Goal: Task Accomplishment & Management: Manage account settings

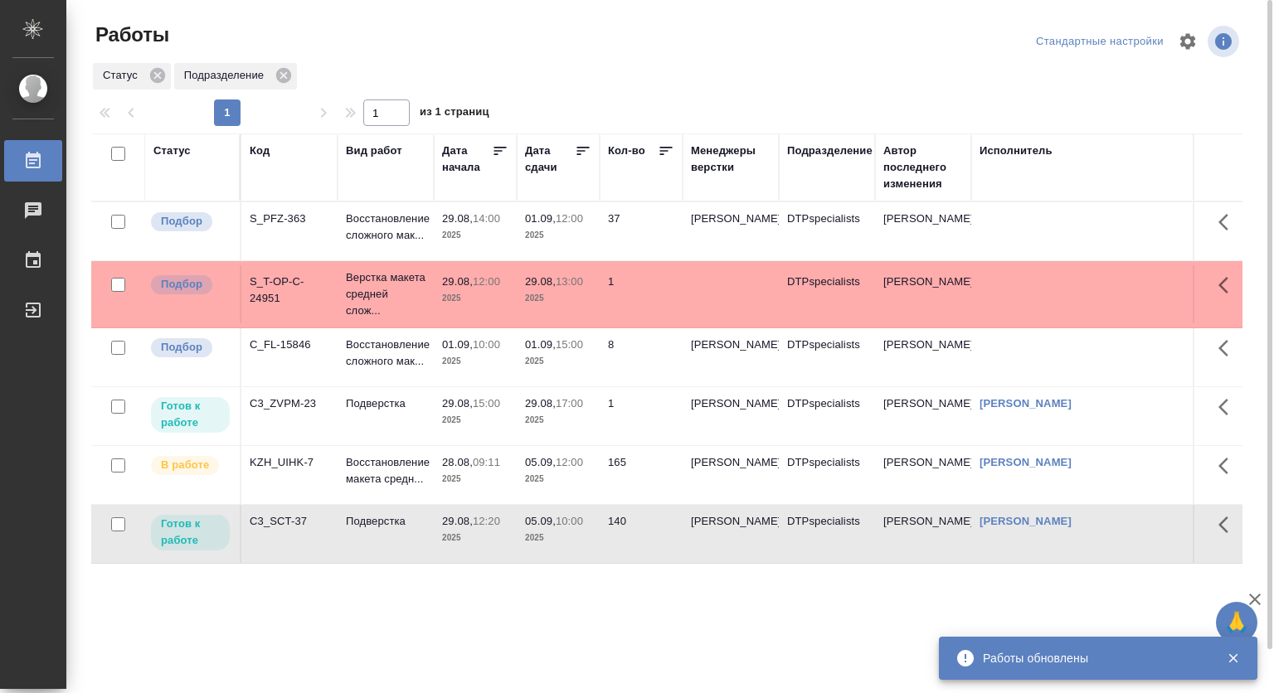
drag, startPoint x: 365, startPoint y: 450, endPoint x: 375, endPoint y: 461, distance: 14.7
click at [365, 260] on td "Подверстка" at bounding box center [386, 231] width 96 height 58
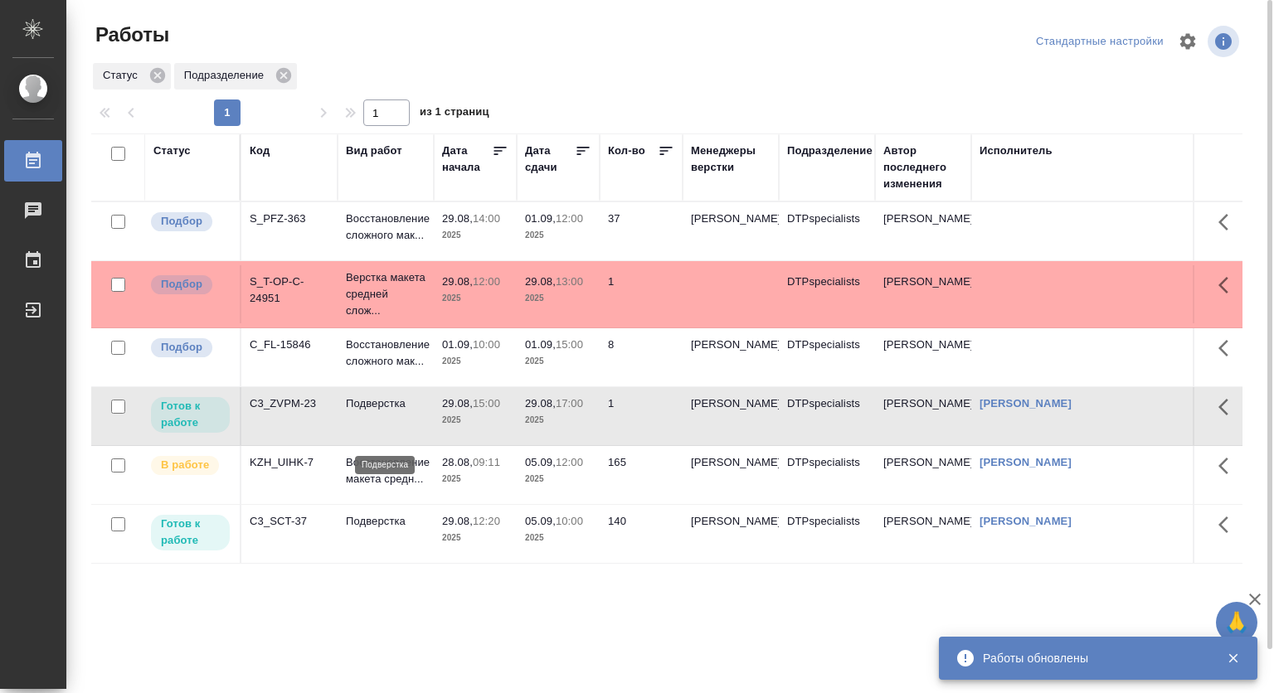
click at [393, 412] on p "Подверстка" at bounding box center [386, 404] width 80 height 17
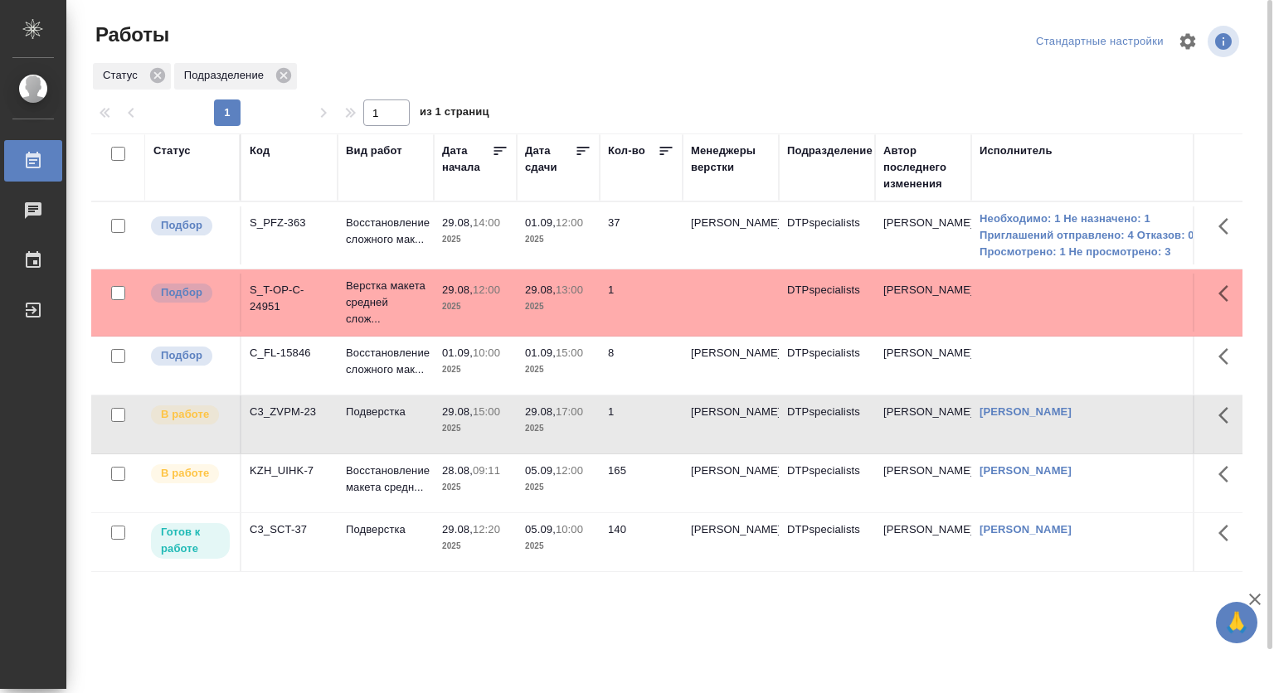
click at [472, 217] on p "29.08," at bounding box center [457, 222] width 31 height 12
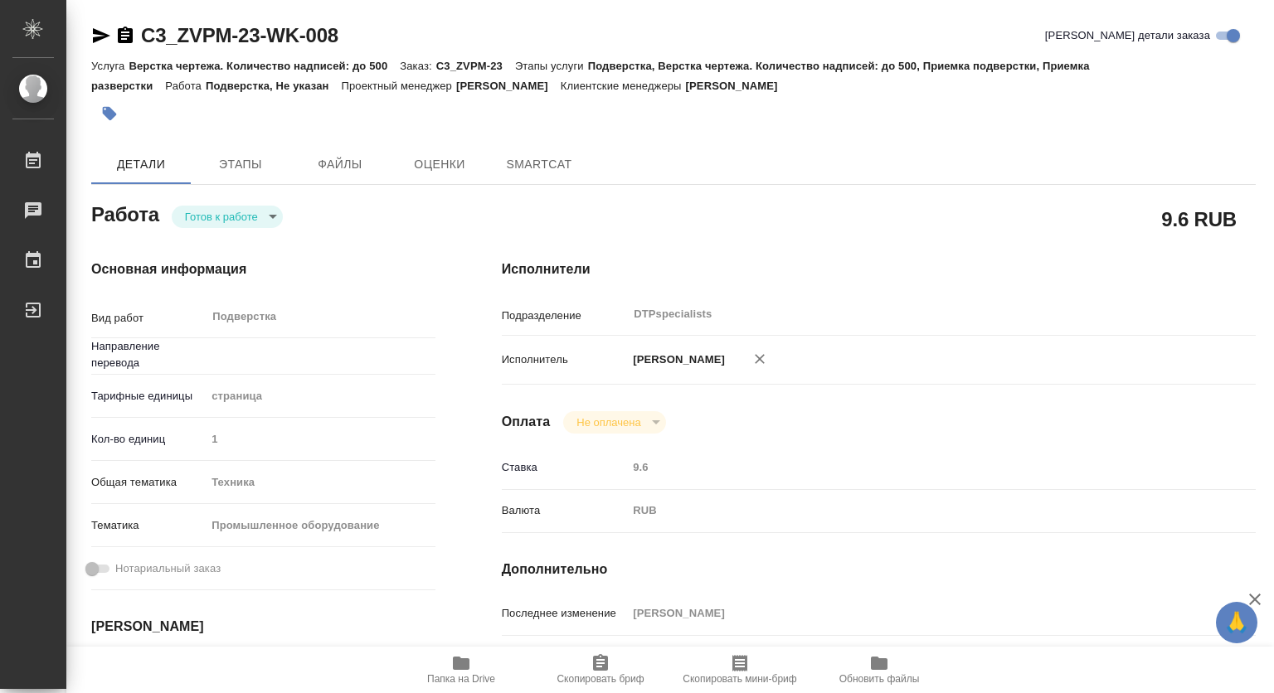
type textarea "x"
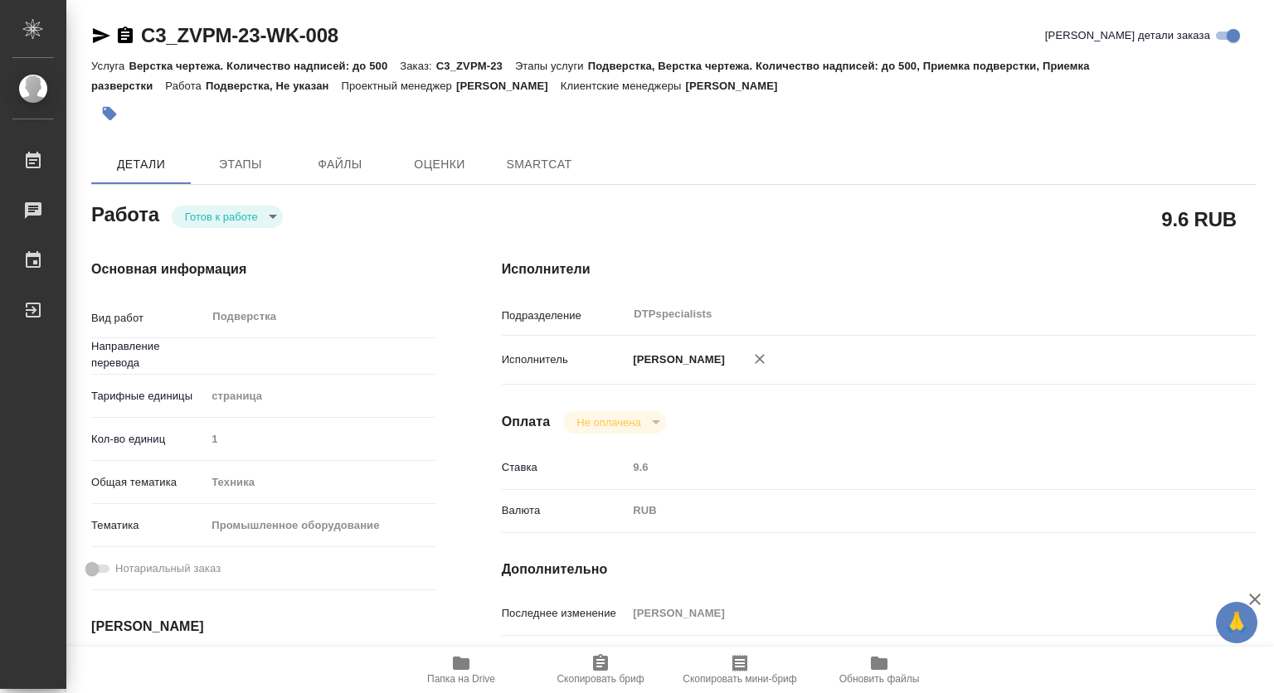
type textarea "x"
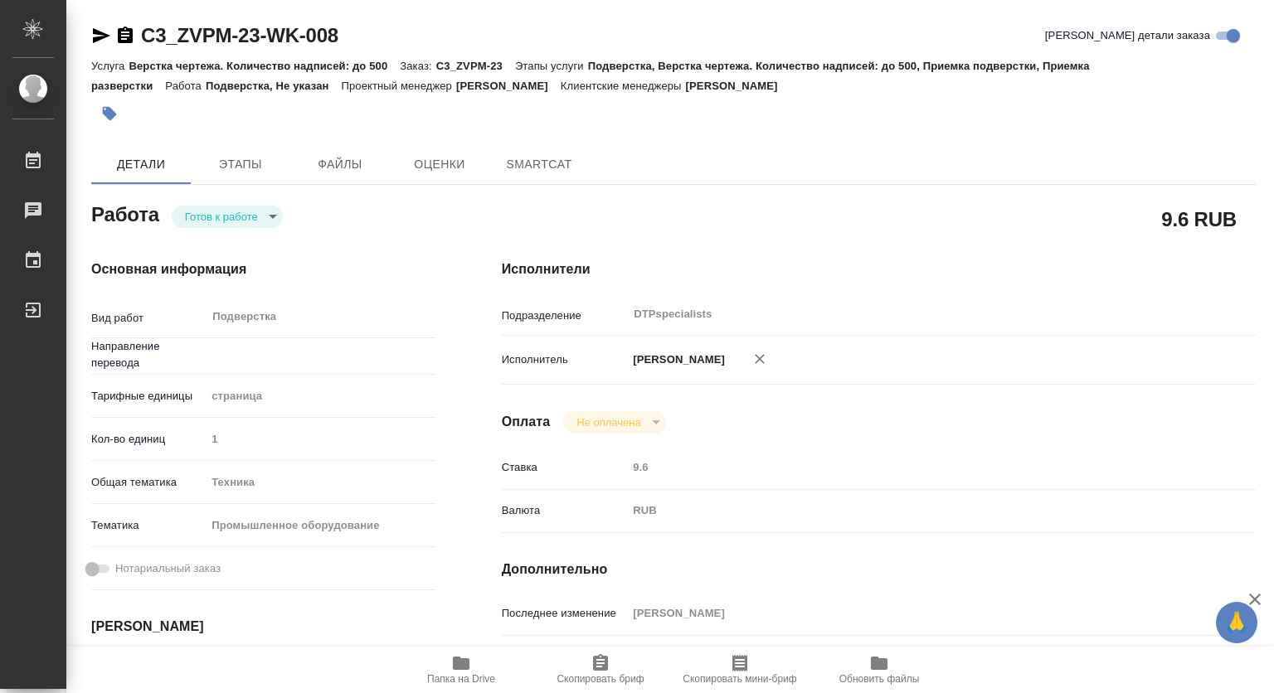
type textarea "x"
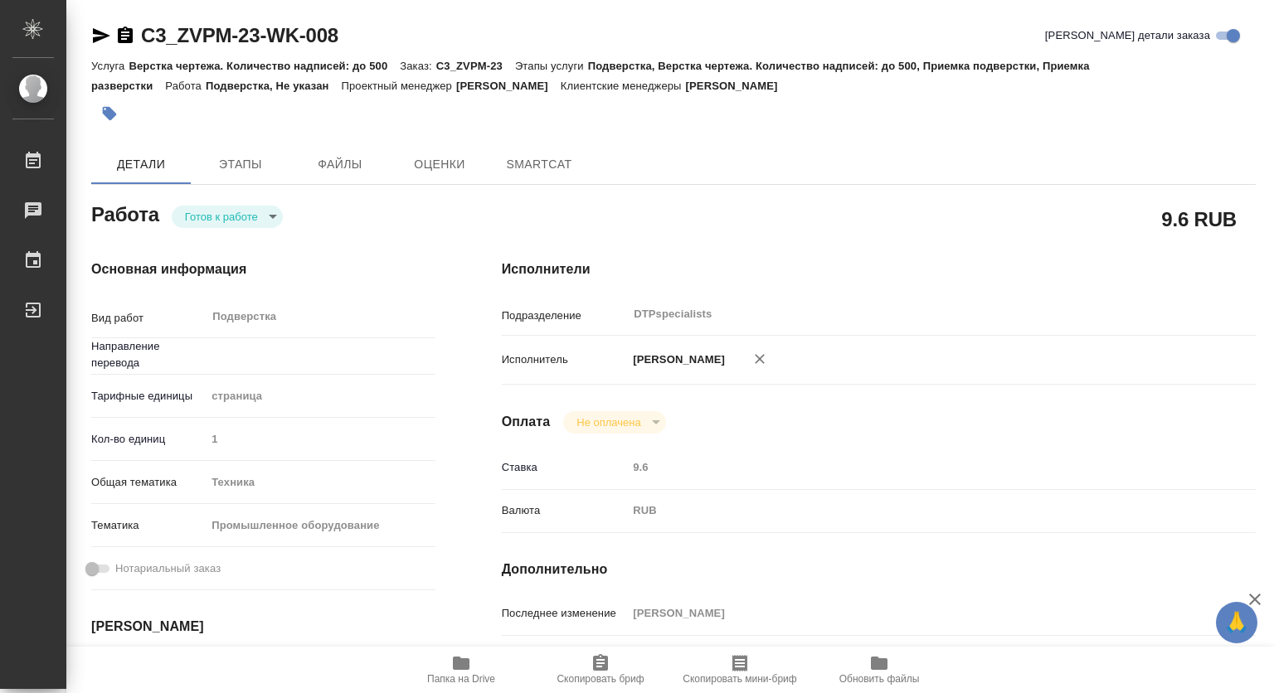
type textarea "x"
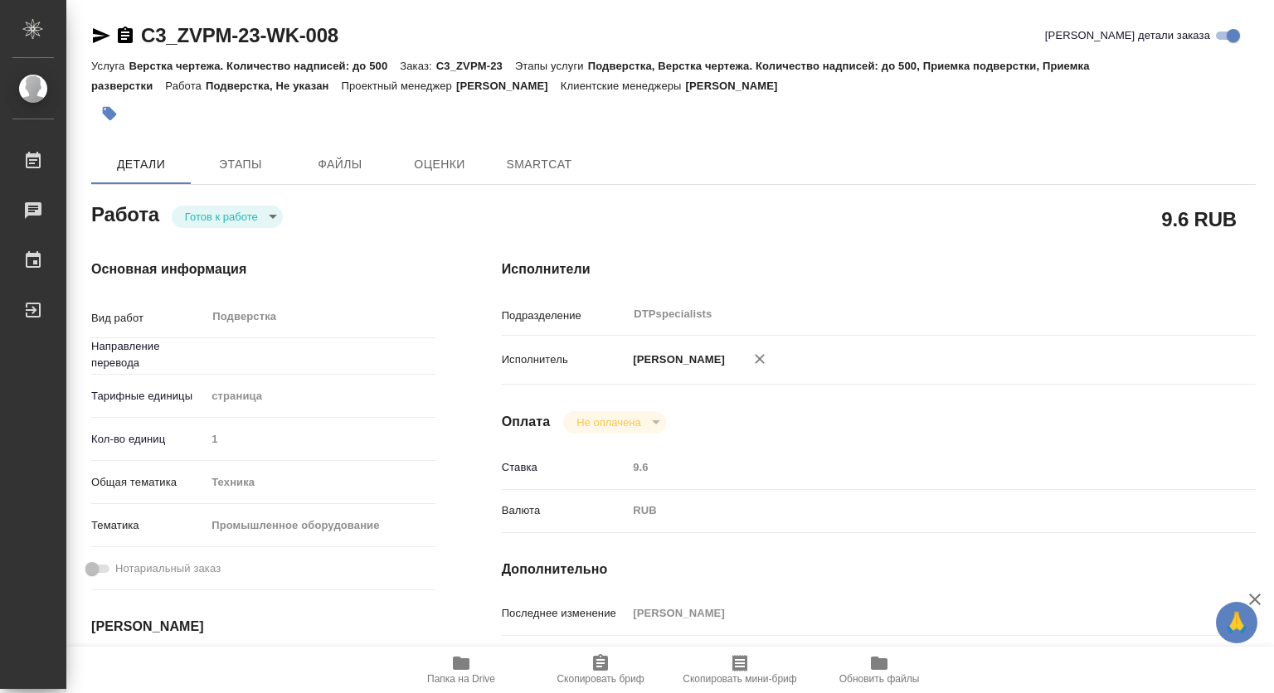
type input "Не указан"
click at [247, 209] on body "🙏 .cls-1 fill:#fff; AWATERA Kovtun Svetlana Работы Чаты График Выйти C3_ZVPM-23…" at bounding box center [637, 346] width 1274 height 693
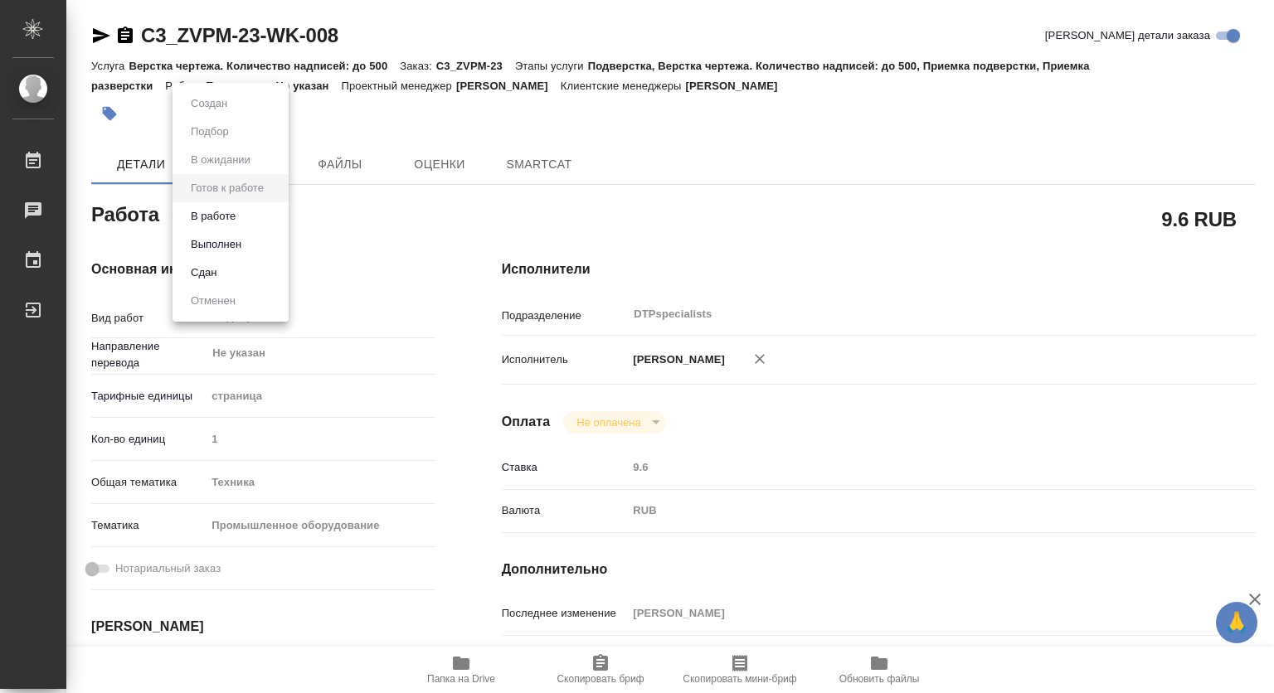
type textarea "x"
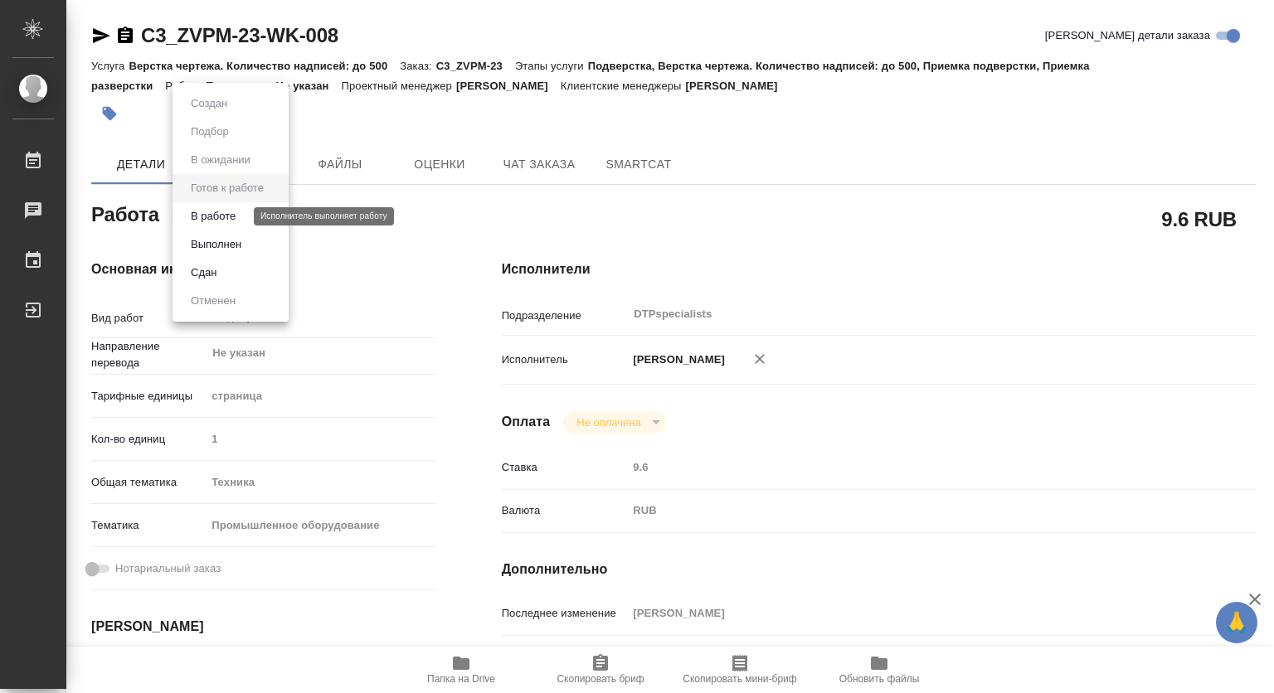
click at [215, 216] on button "В работе" at bounding box center [213, 216] width 55 height 18
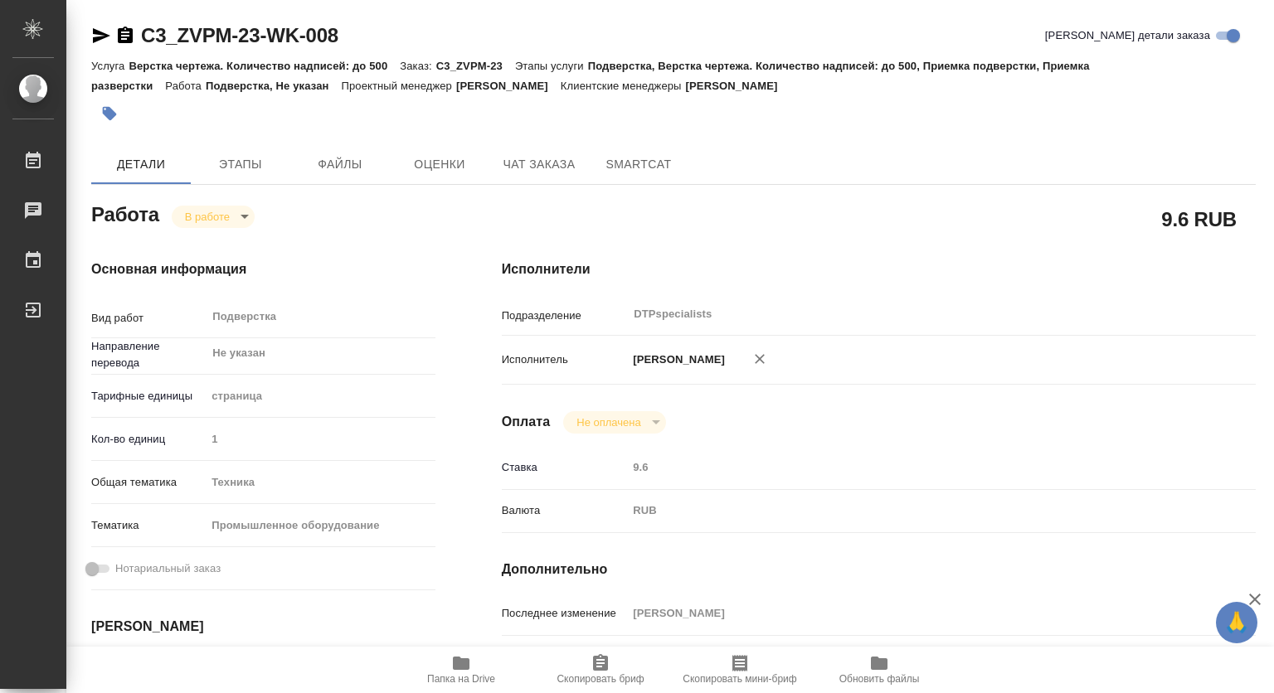
type textarea "x"
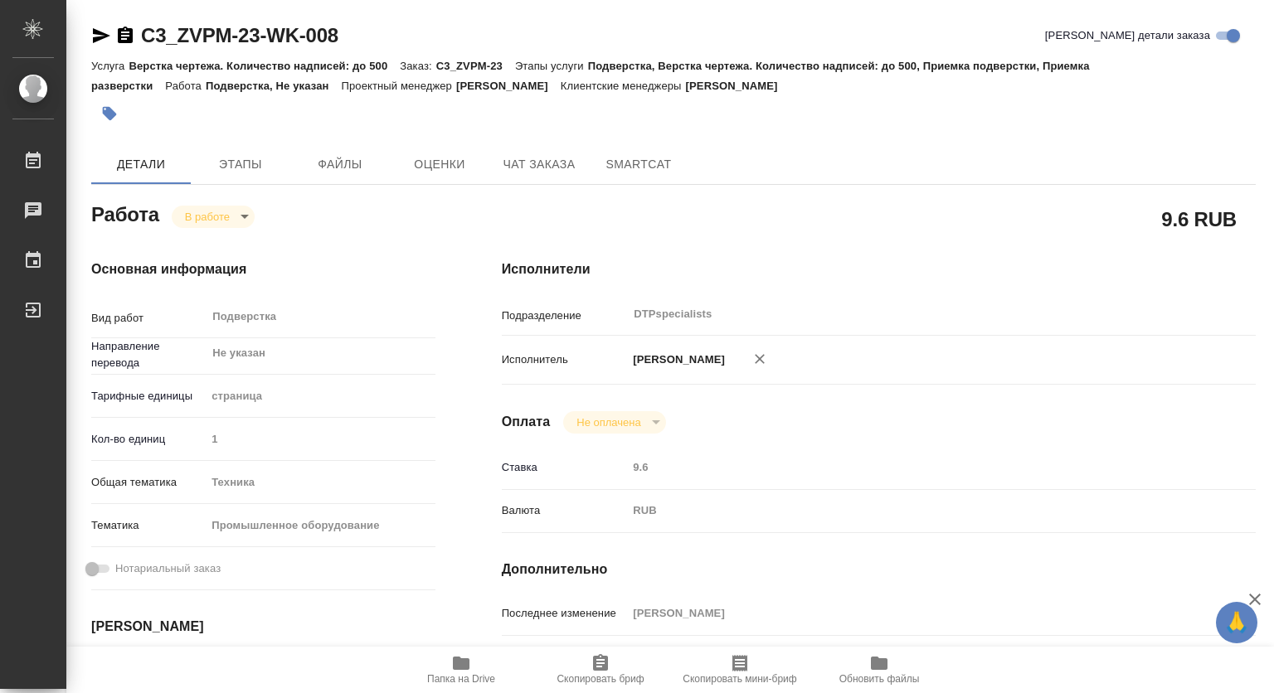
type textarea "x"
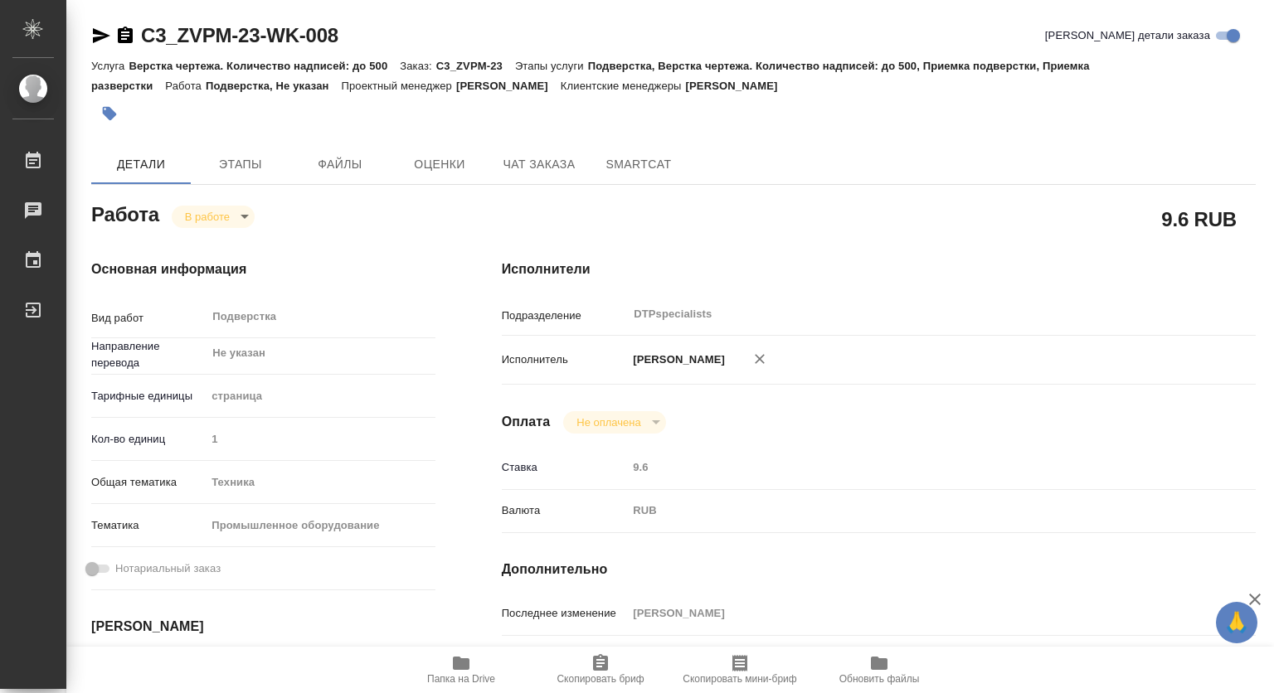
type textarea "x"
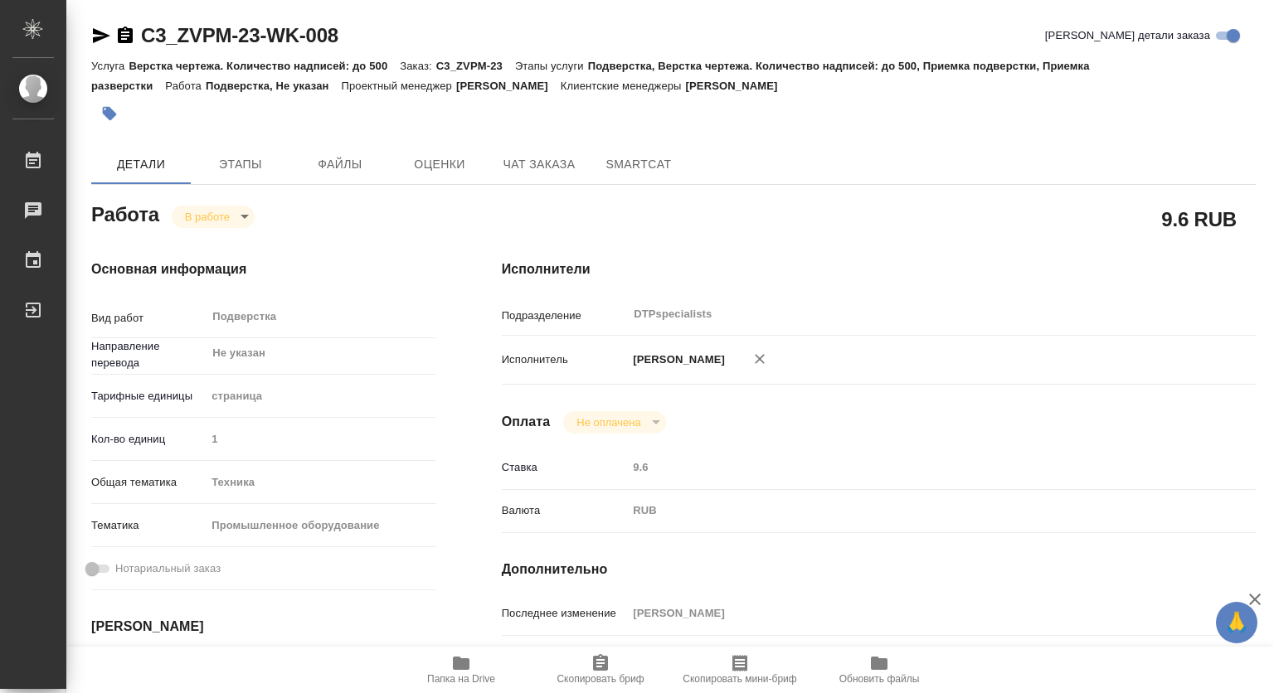
type textarea "x"
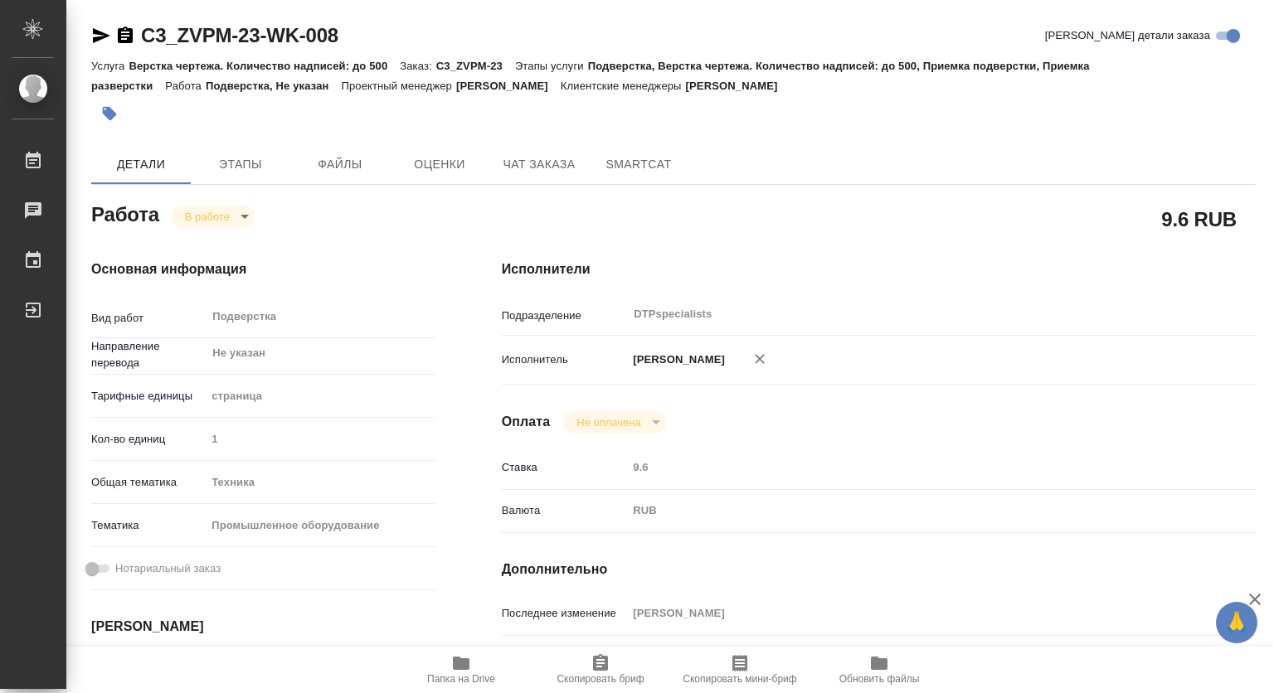
type textarea "x"
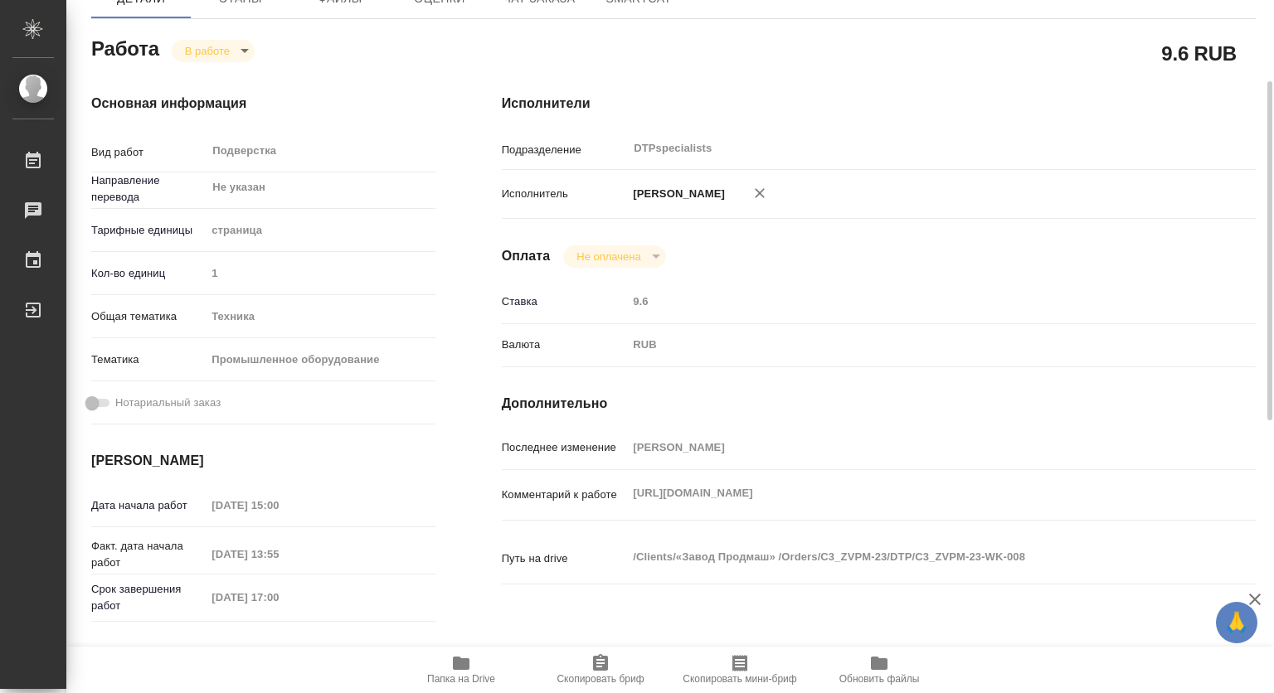
scroll to position [249, 0]
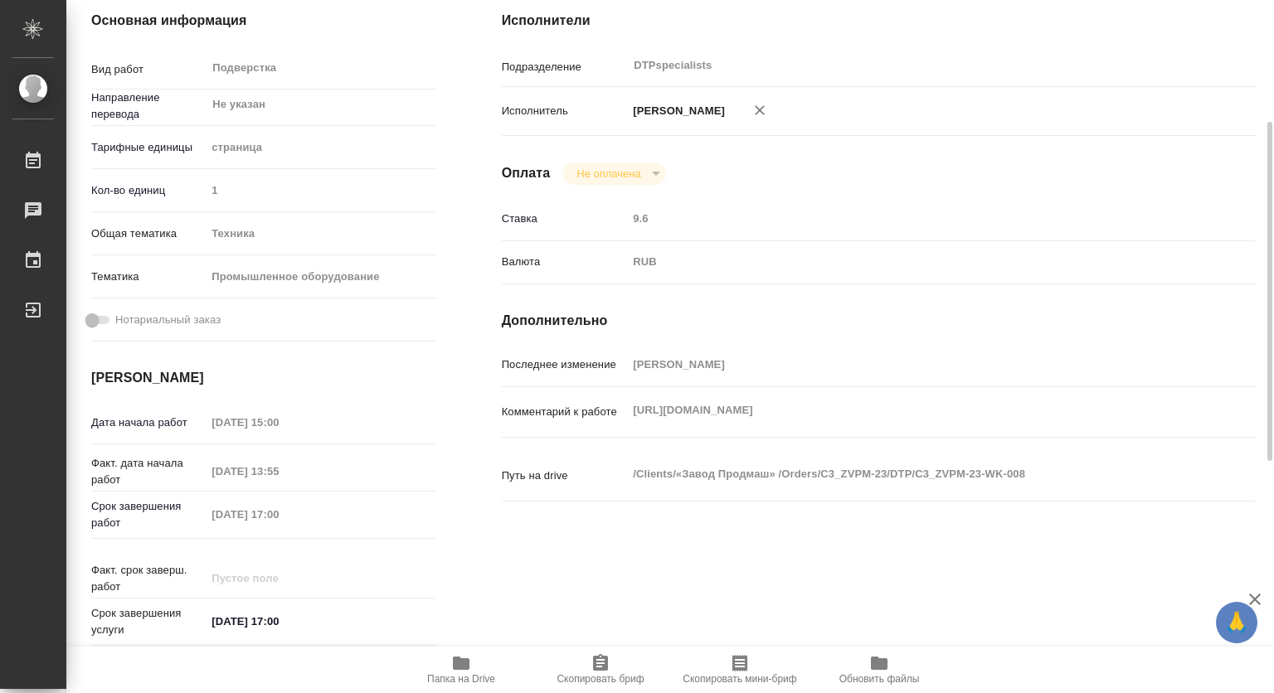
click at [561, 411] on div "Комментарий к работе https://drive.awatera.com/s/9axGpqxmtNQTbeB x" at bounding box center [879, 412] width 754 height 36
click at [460, 661] on icon "button" at bounding box center [461, 663] width 17 height 13
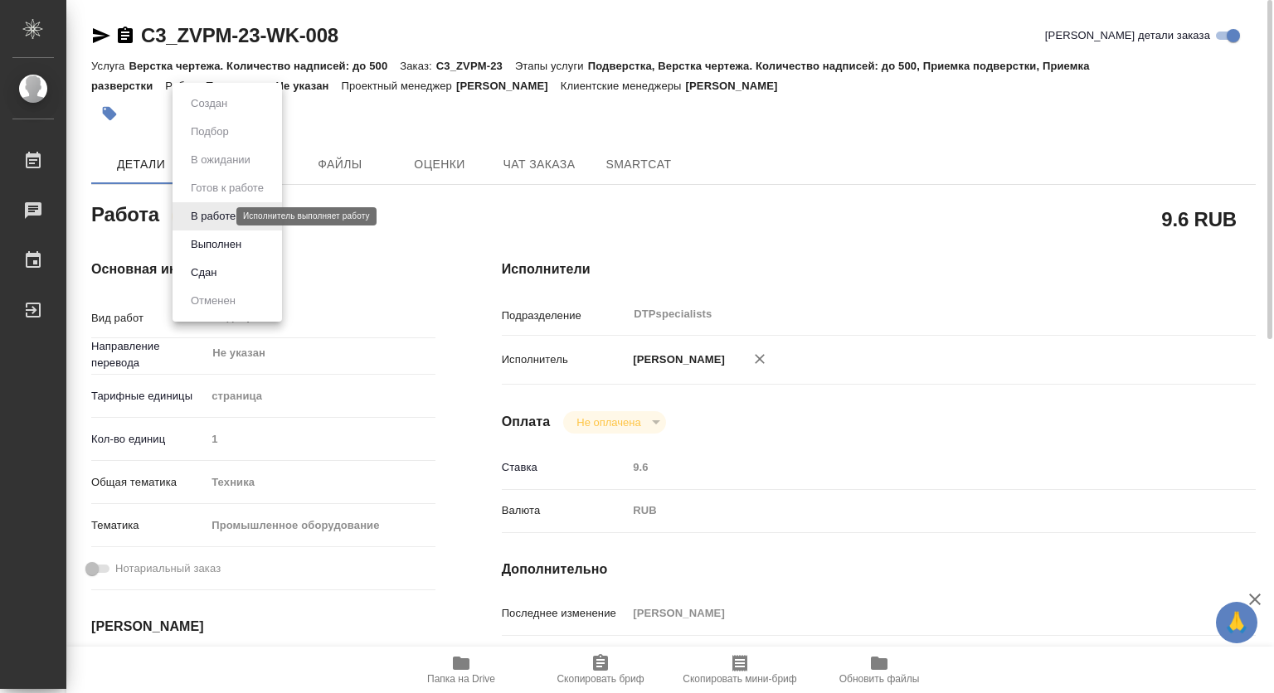
click at [221, 217] on body "🙏 .cls-1 fill:#fff; AWATERA Kovtun Svetlana Работы 0 Чаты График Выйти C3_ZVPM-…" at bounding box center [637, 346] width 1274 height 693
click at [217, 240] on button "Выполнен" at bounding box center [216, 245] width 61 height 18
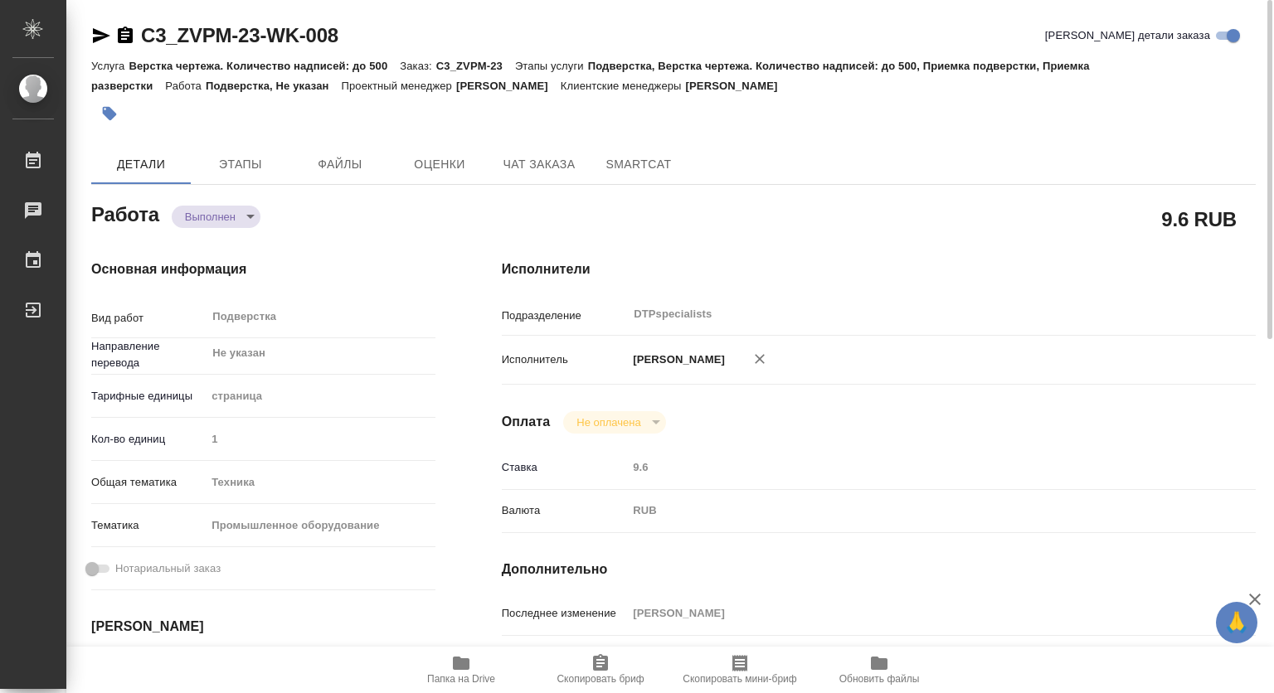
type textarea "x"
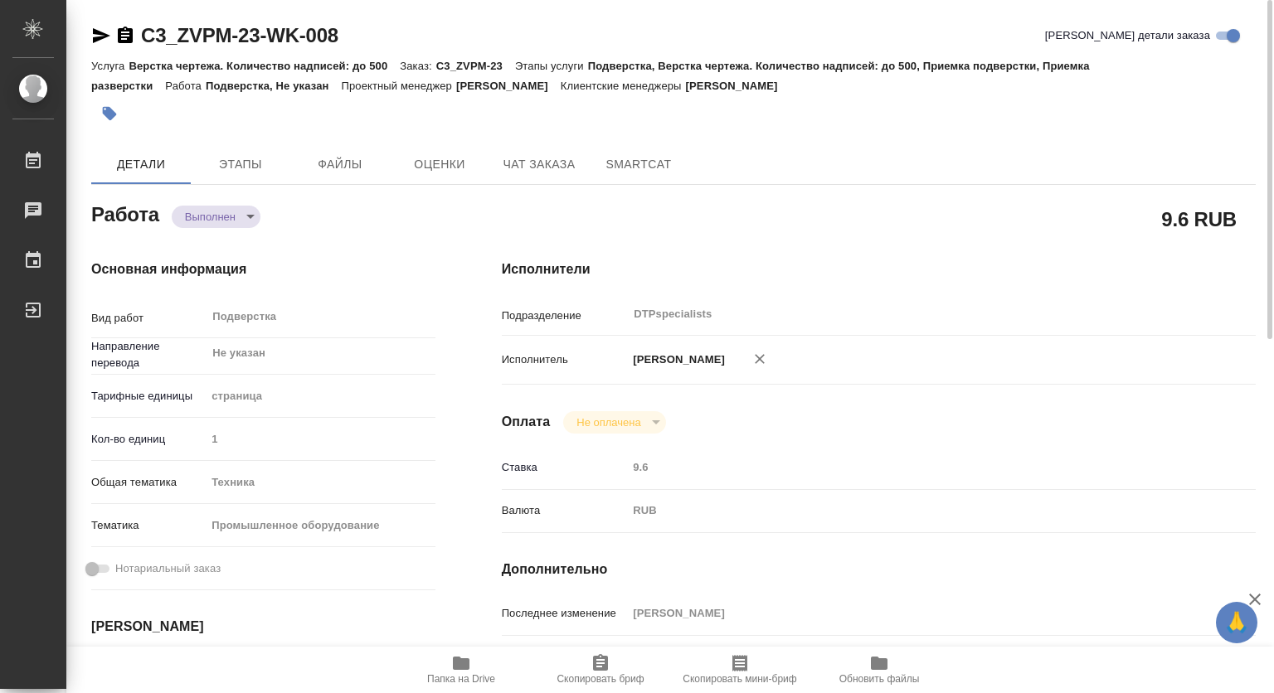
type textarea "x"
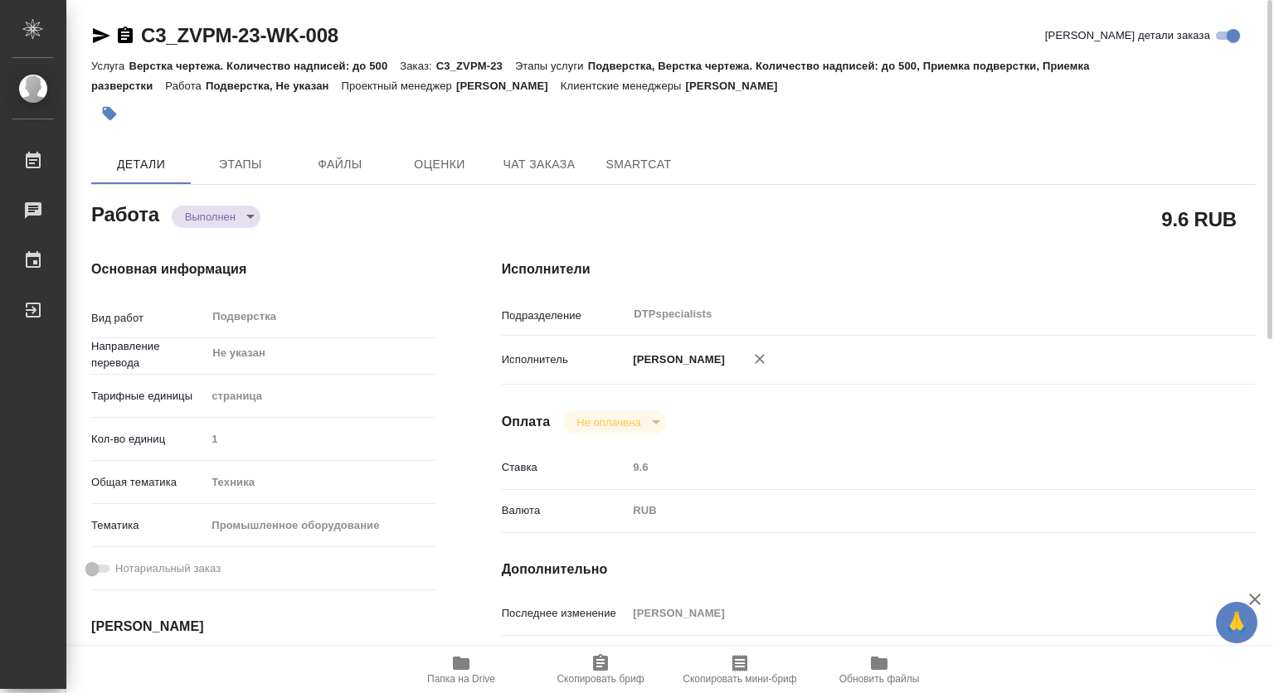
type textarea "x"
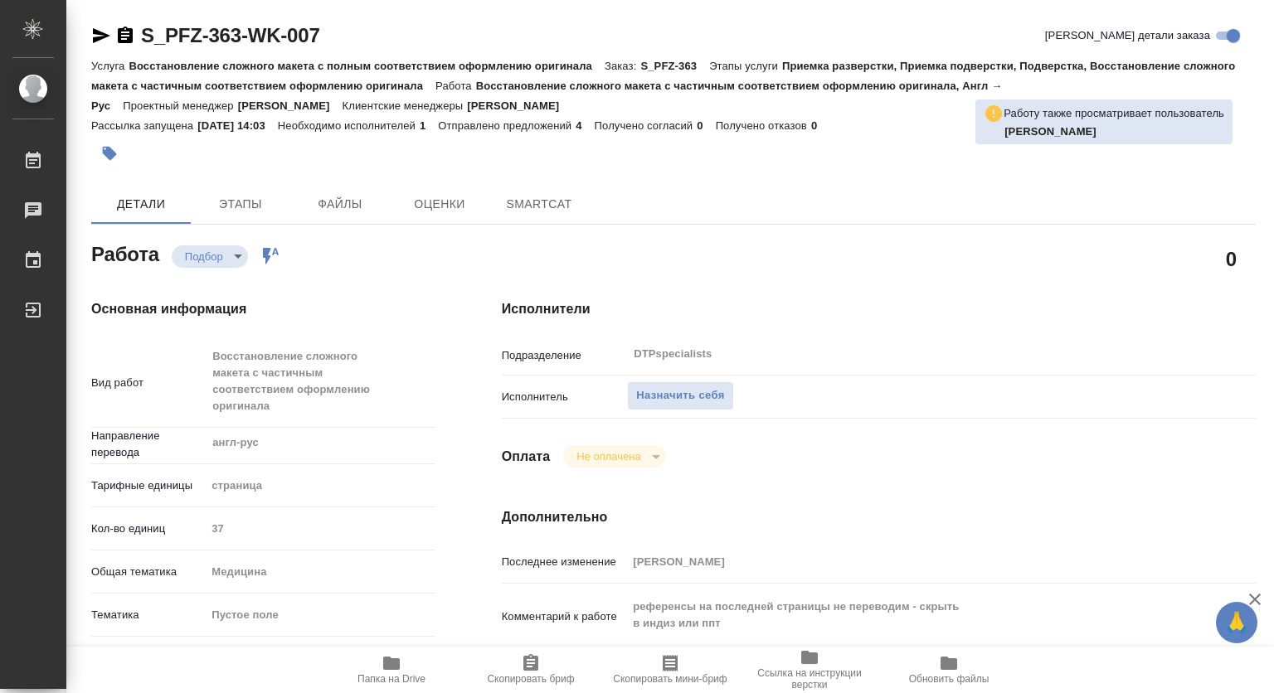
type textarea "x"
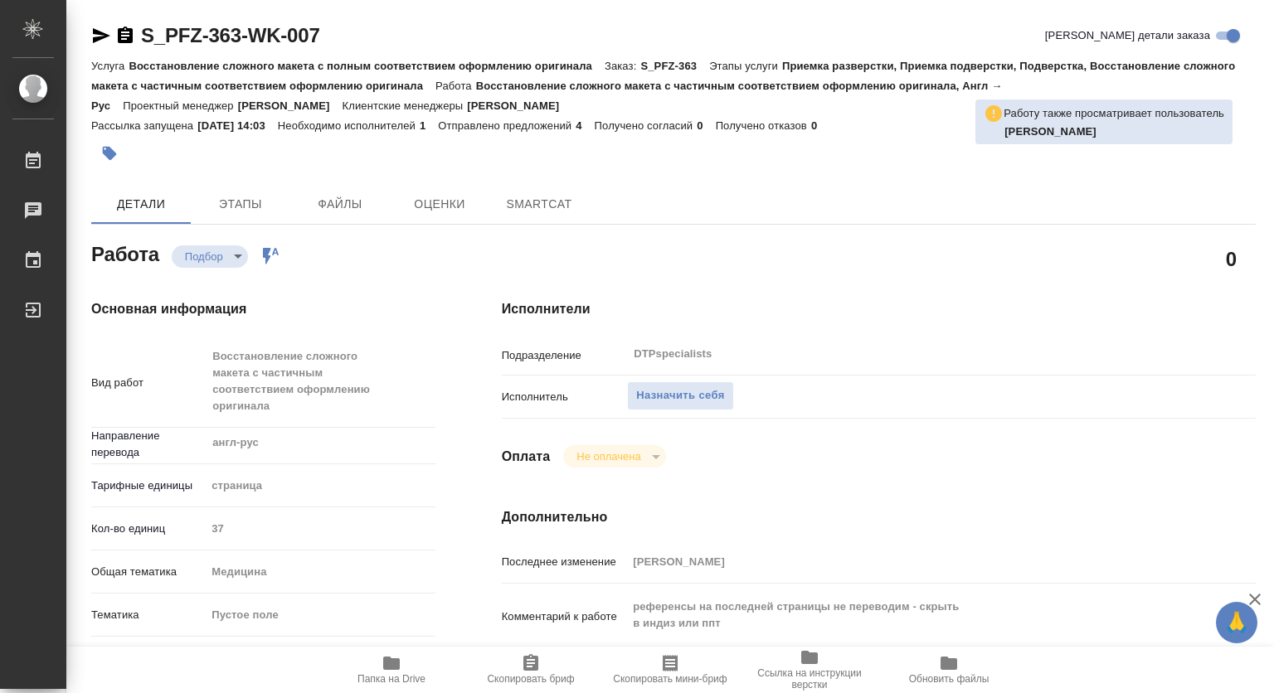
type textarea "x"
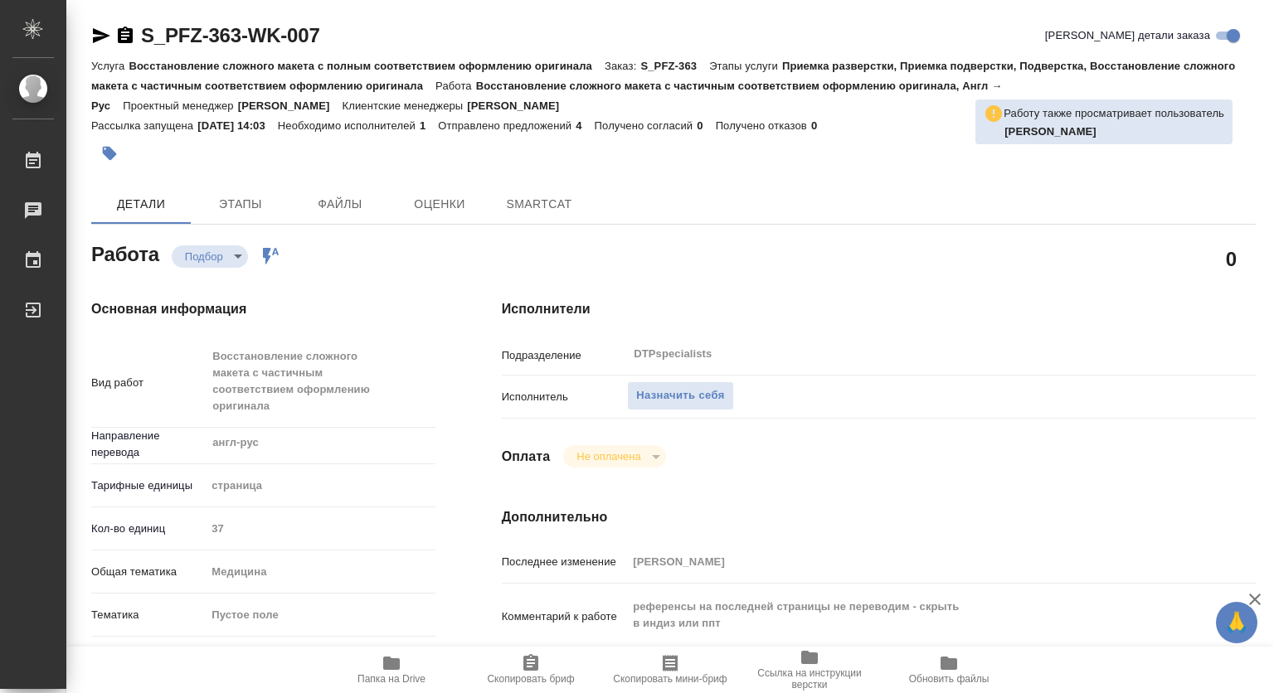
type textarea "x"
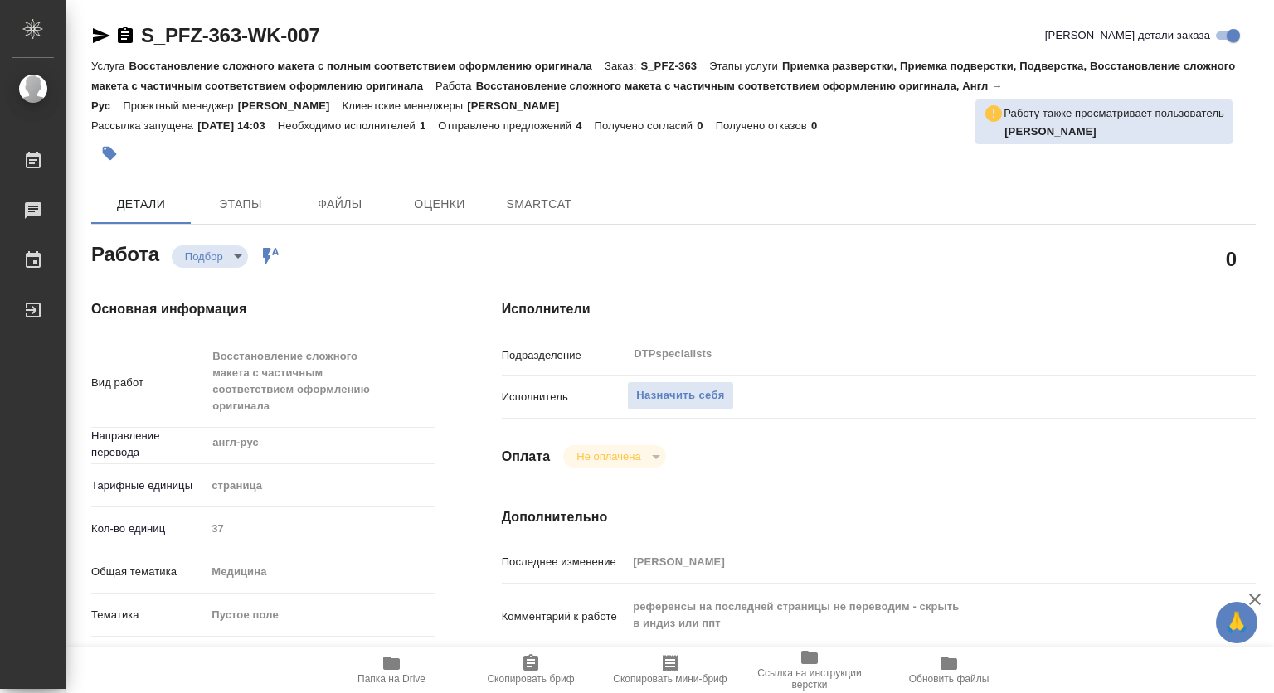
type textarea "x"
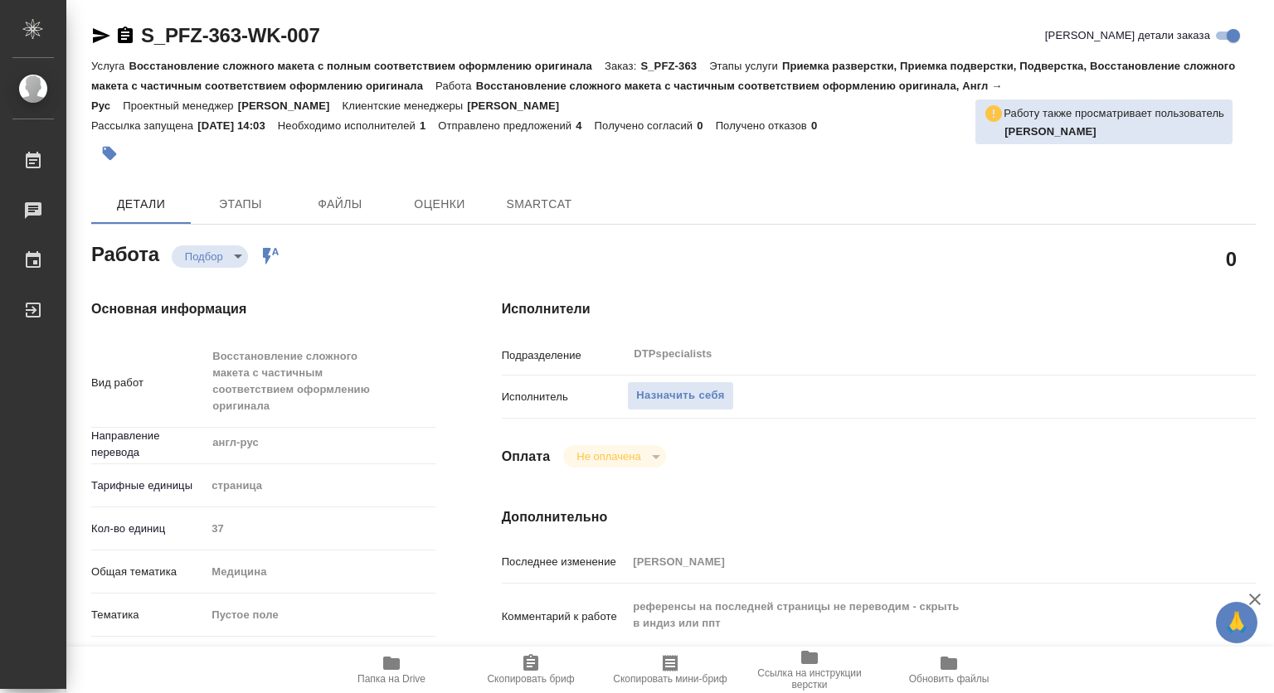
type textarea "x"
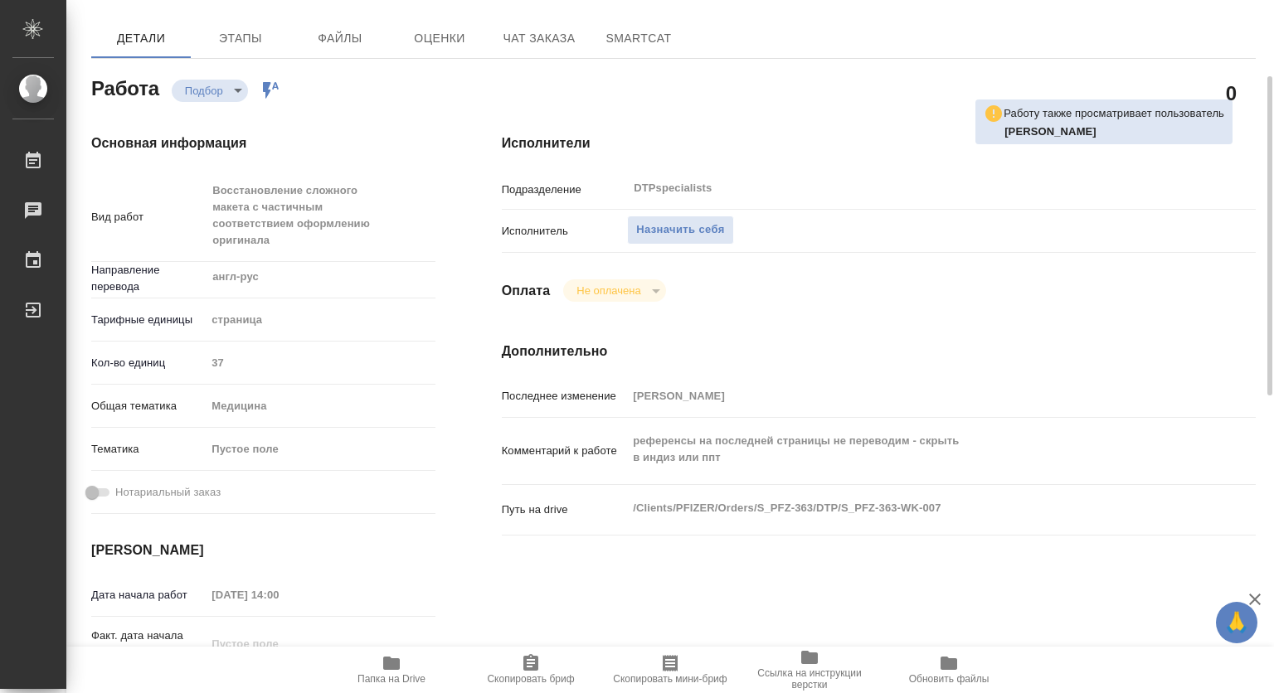
type textarea "x"
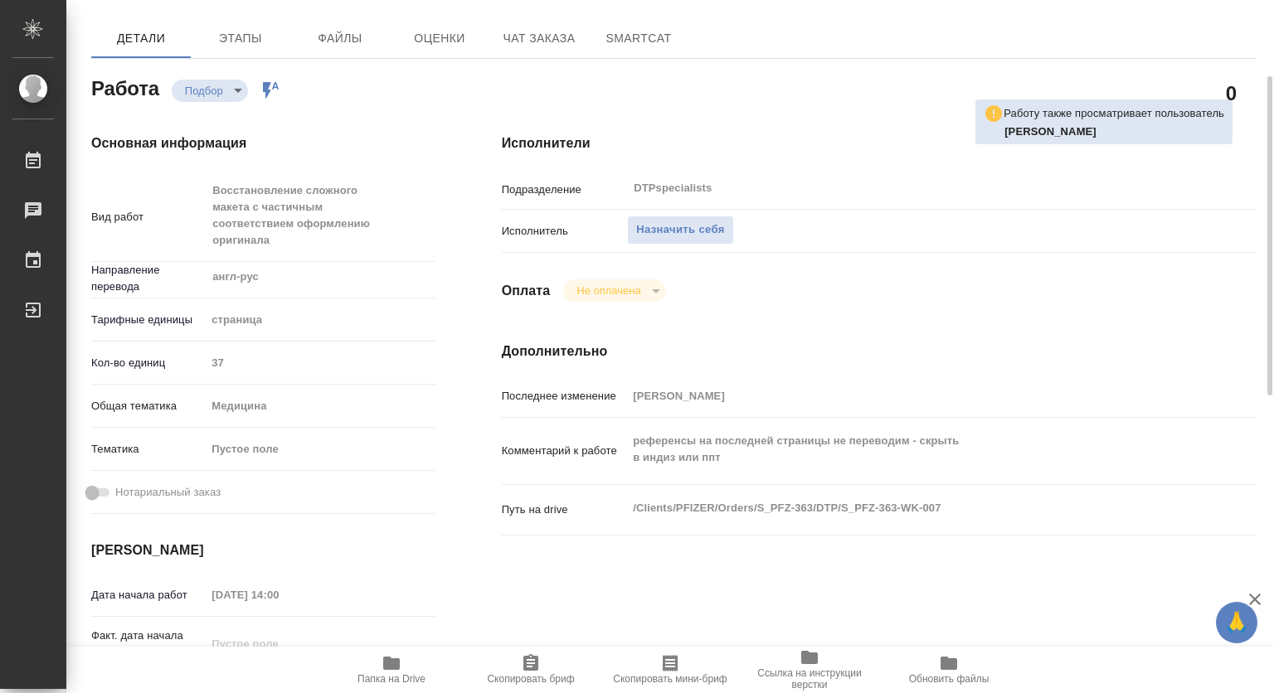
scroll to position [249, 0]
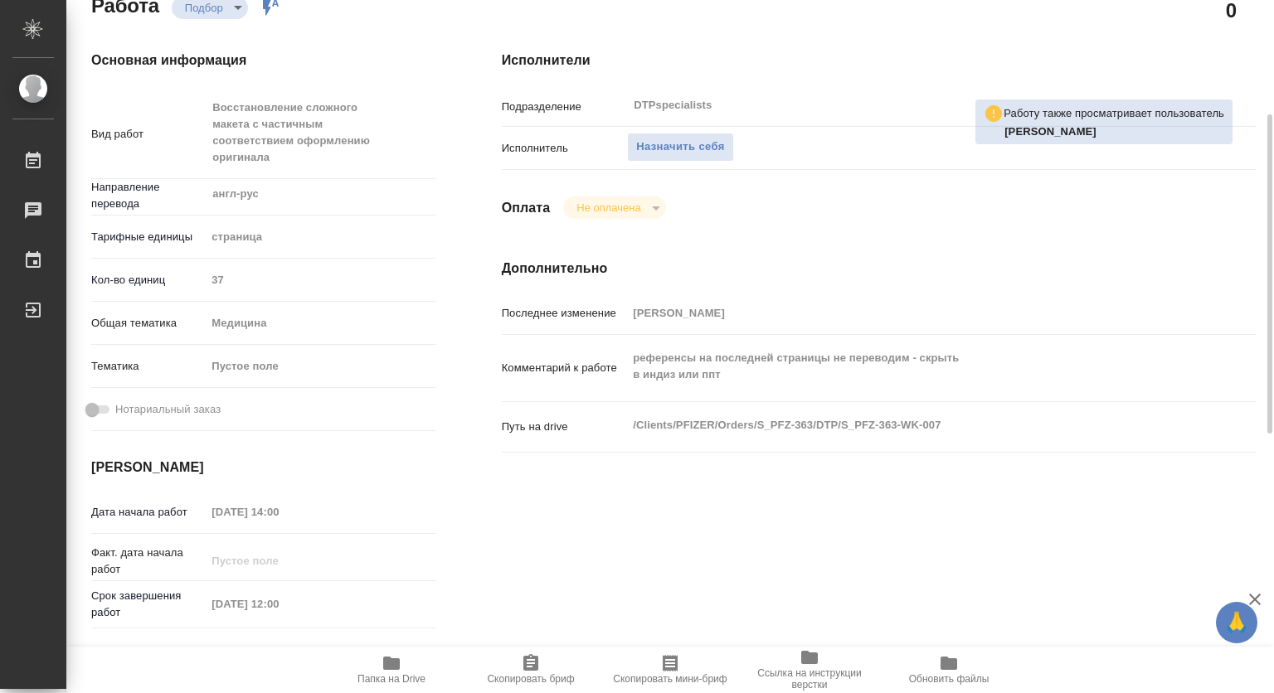
type textarea "x"
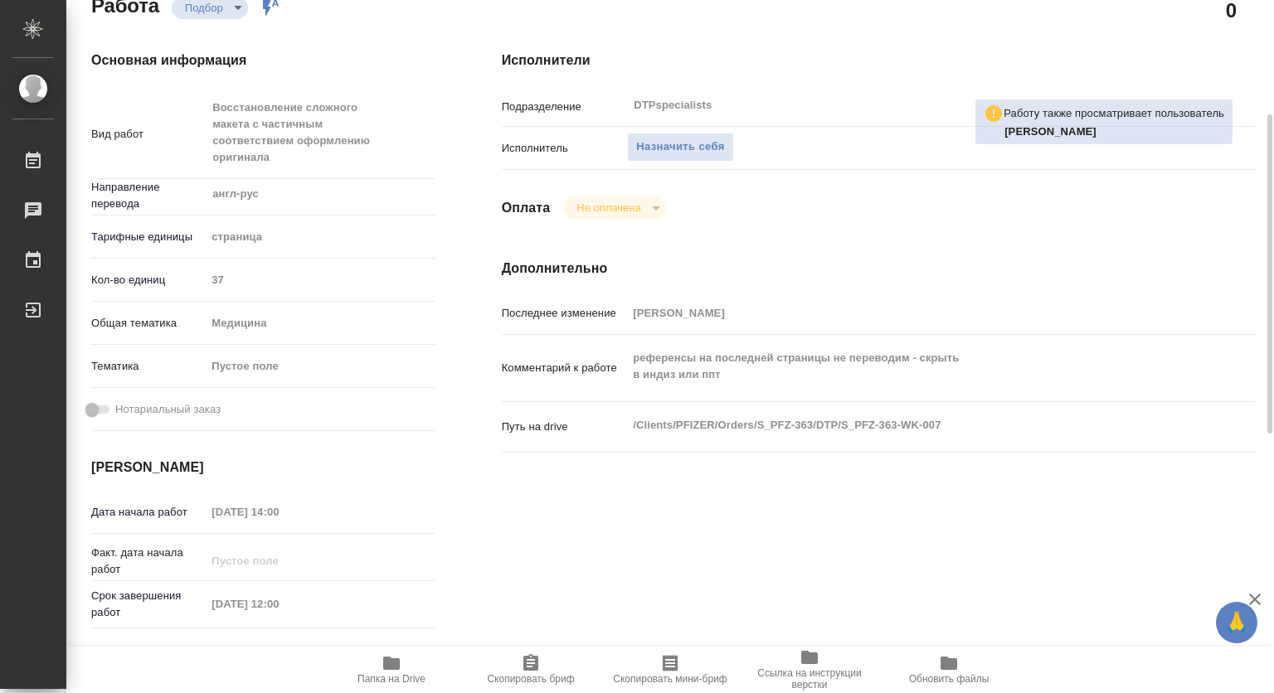
click at [393, 668] on icon "button" at bounding box center [391, 663] width 17 height 13
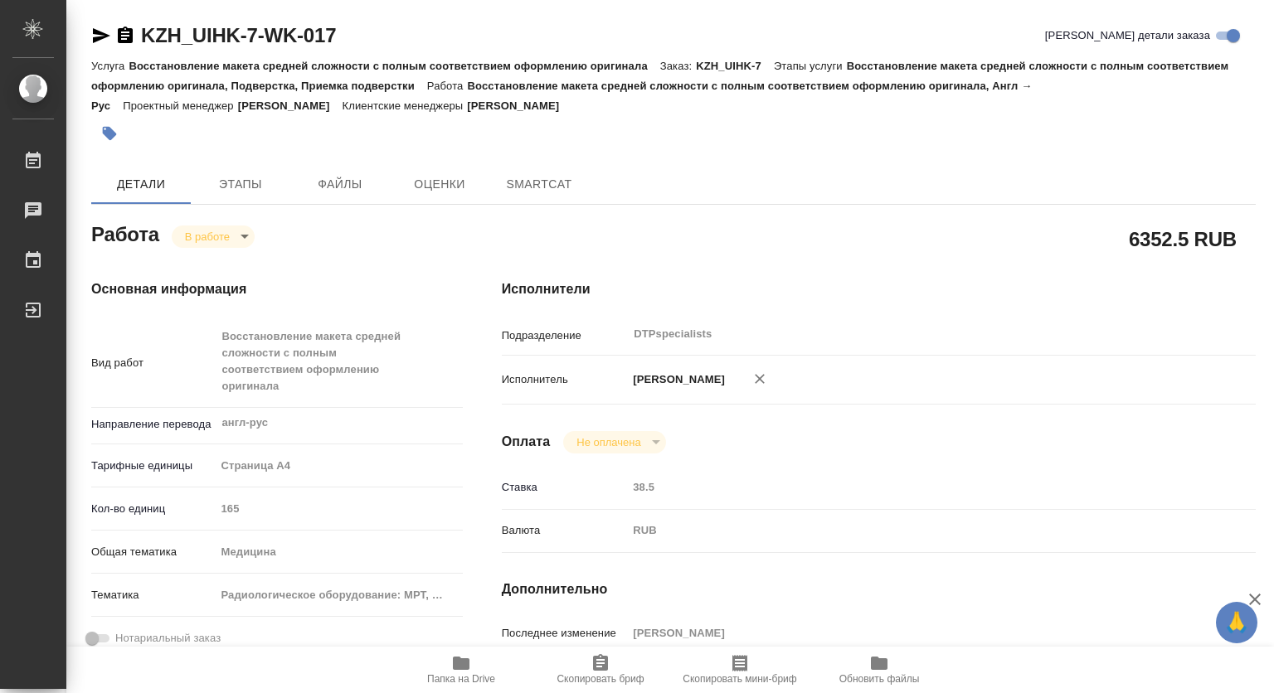
type textarea "x"
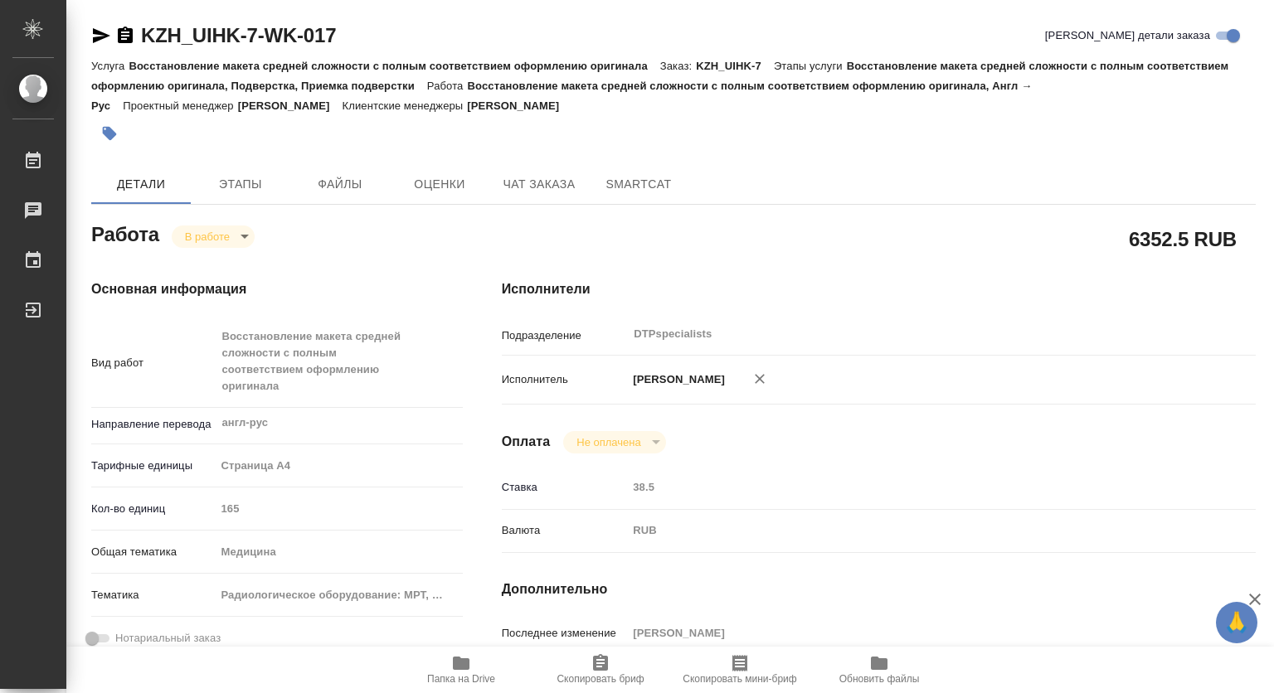
type textarea "x"
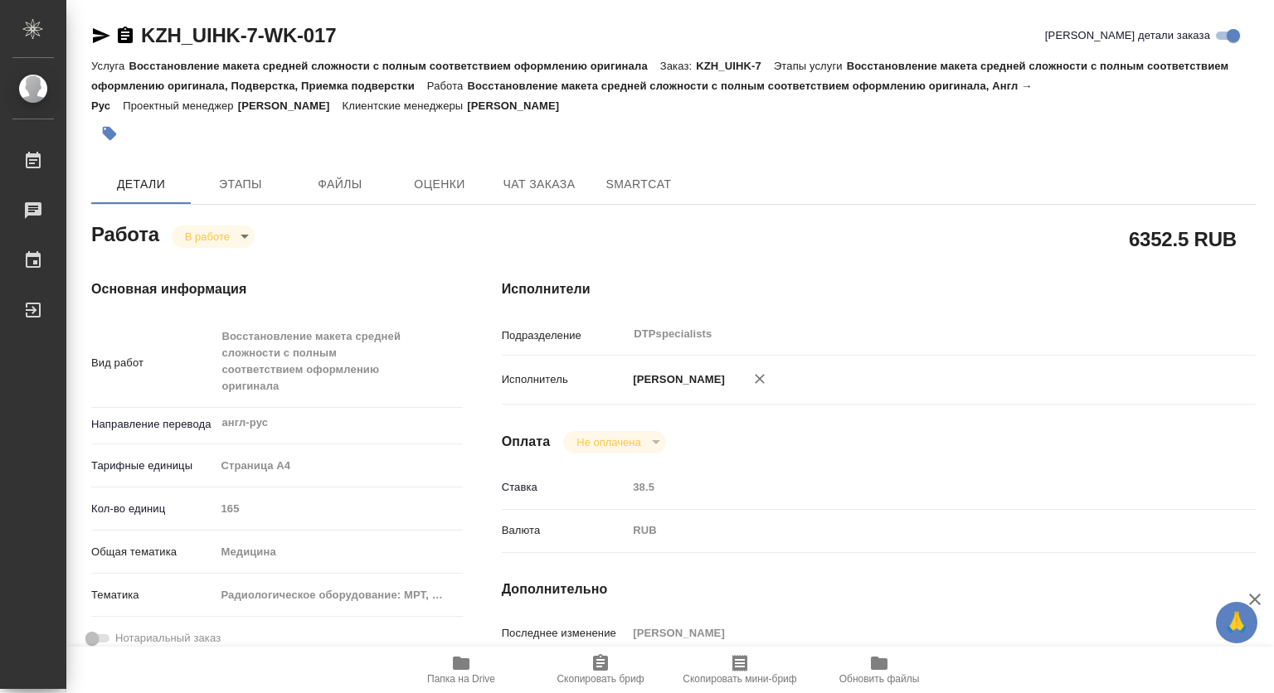
type textarea "x"
